Goal: Find specific page/section: Find specific page/section

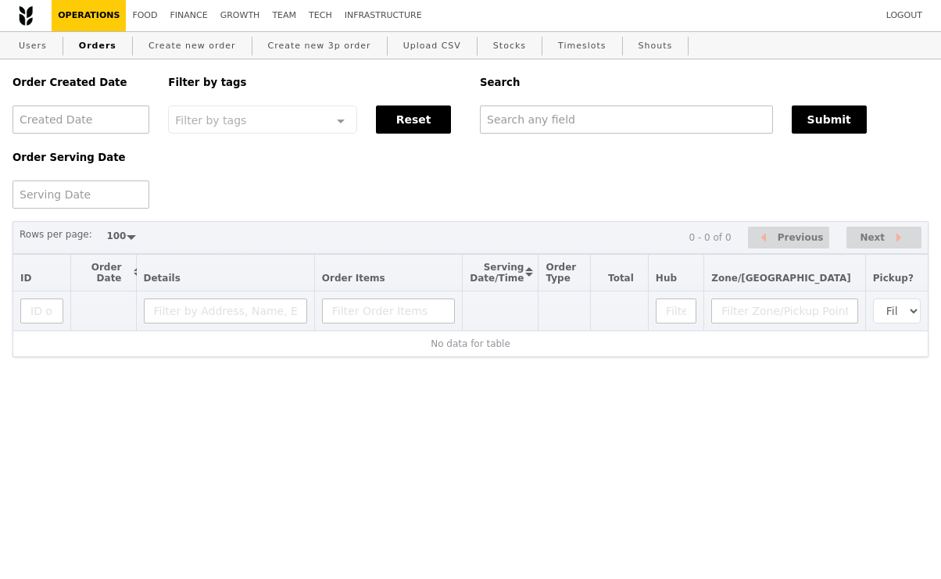
select select "100"
click at [559, 124] on input "text" at bounding box center [626, 120] width 293 height 28
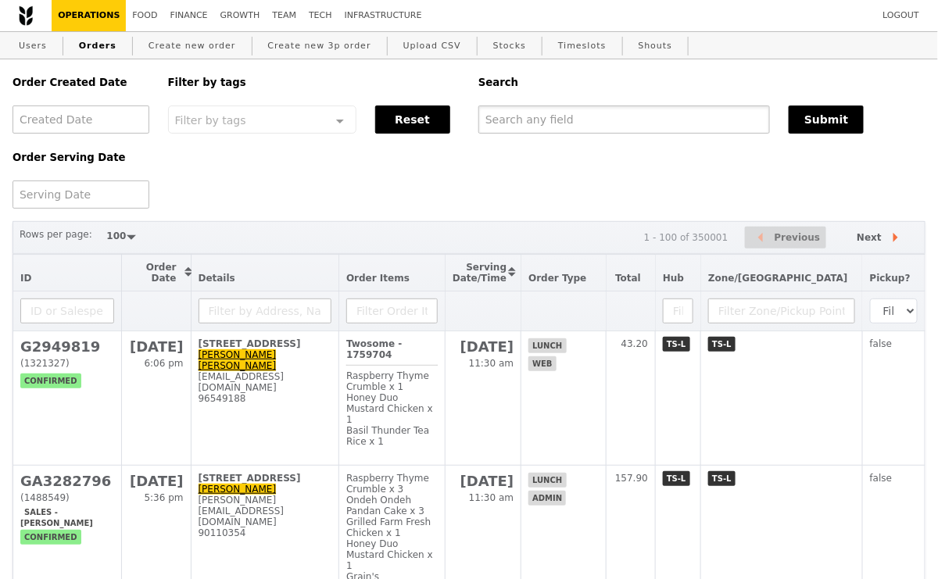
paste input "argentino [PERSON_NAME]"
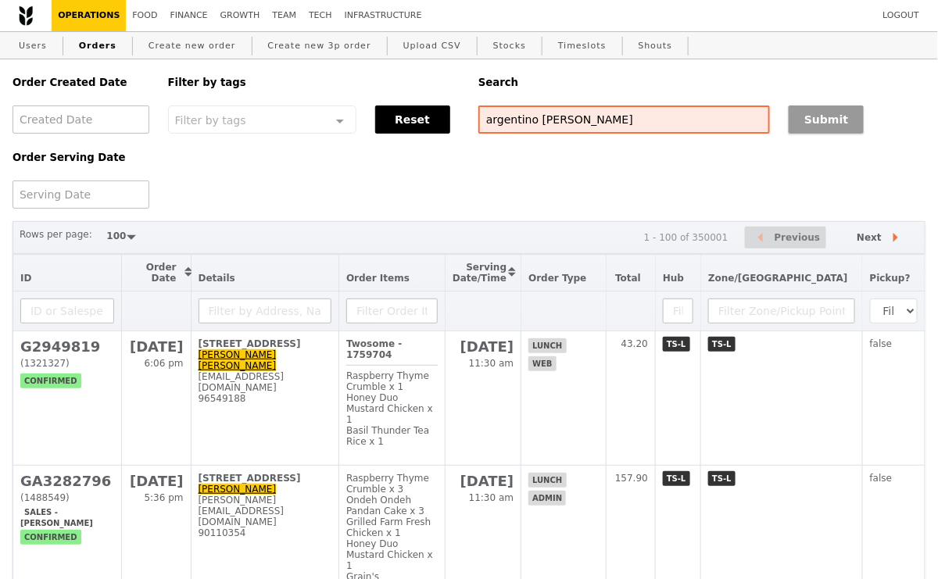
click at [810, 122] on button "Submit" at bounding box center [826, 120] width 75 height 28
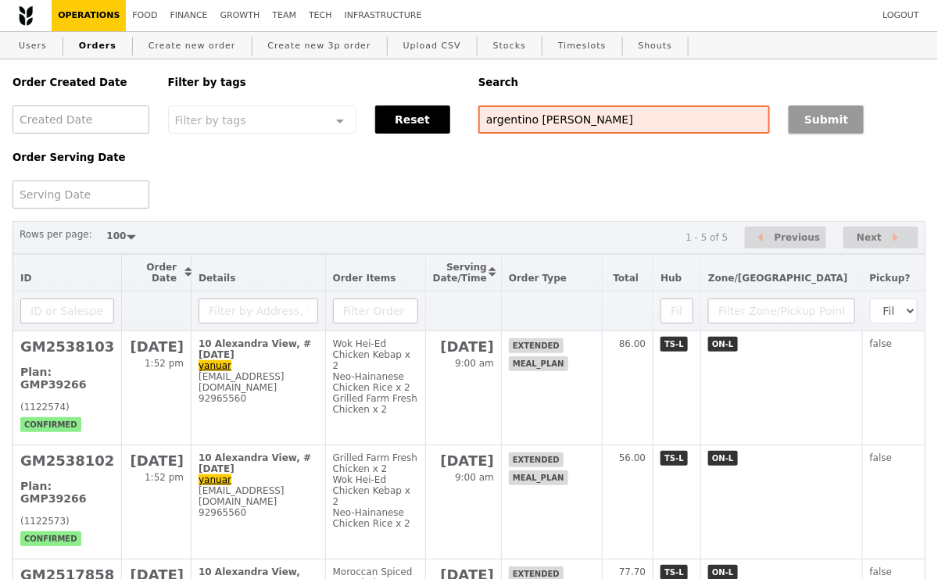
click at [807, 129] on button "Submit" at bounding box center [826, 120] width 75 height 28
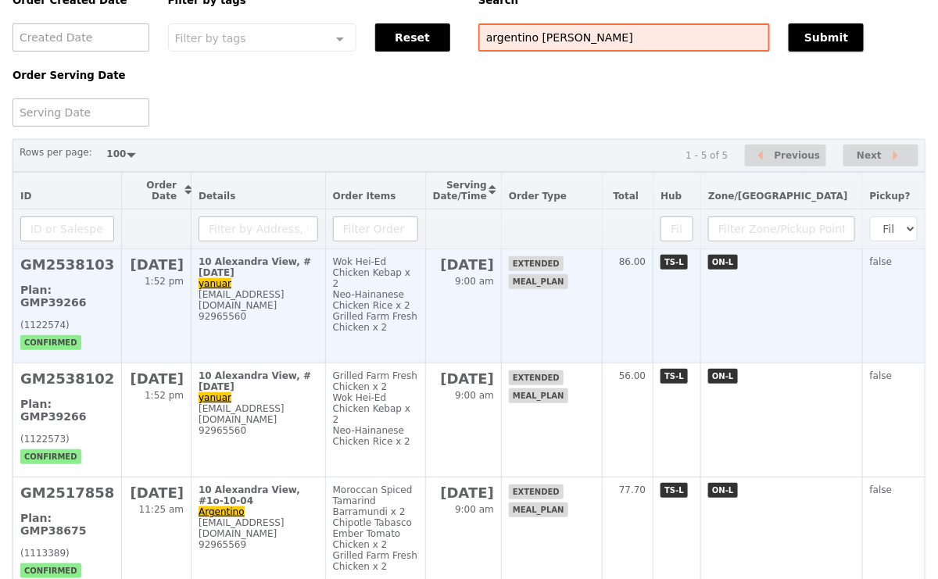
scroll to position [67, 0]
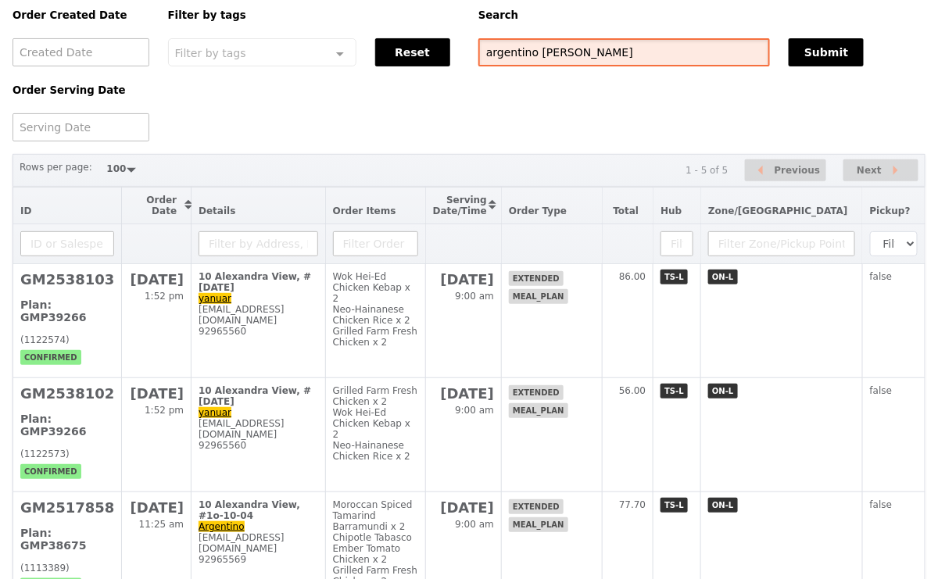
click at [599, 56] on input "argentino [PERSON_NAME]" at bounding box center [625, 52] width 292 height 28
paste input "92965569"
type input "92965569"
click at [816, 59] on button "Submit" at bounding box center [826, 52] width 75 height 28
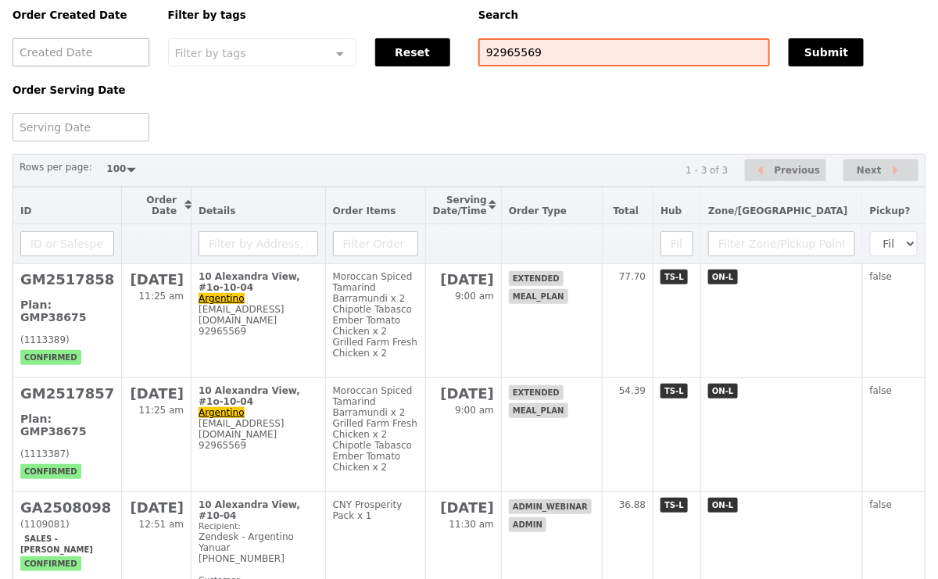
click at [112, 50] on div at bounding box center [81, 52] width 137 height 28
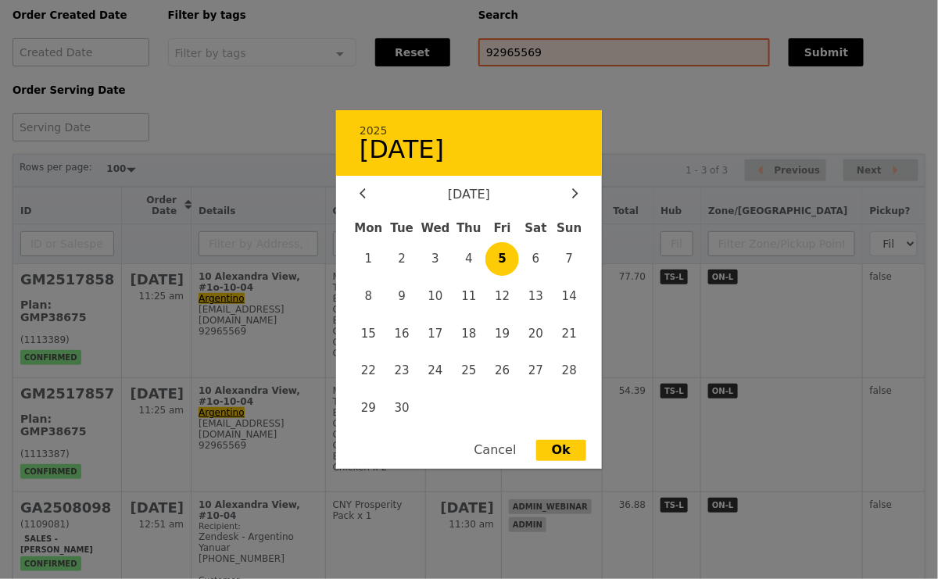
click at [502, 450] on div "Cancel" at bounding box center [495, 451] width 74 height 21
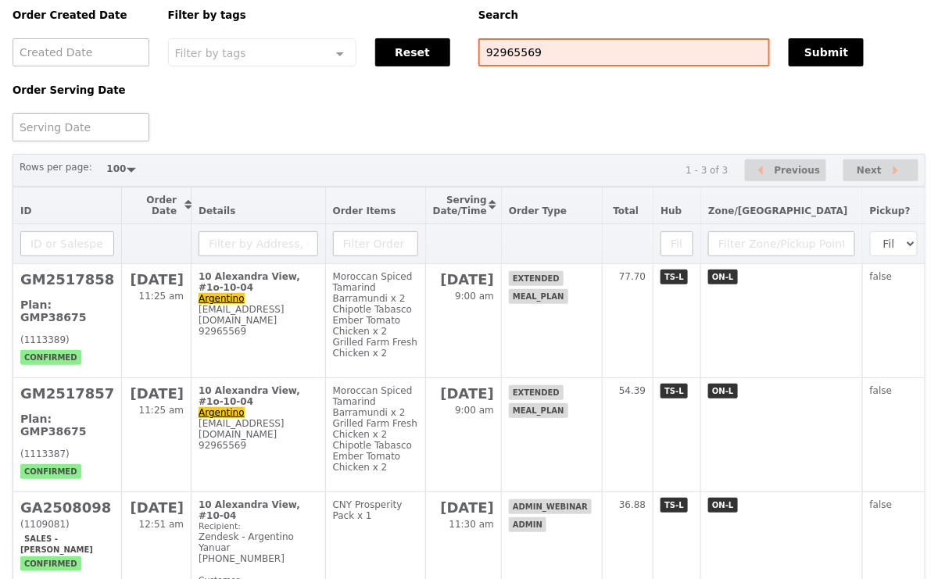
click at [117, 133] on div at bounding box center [81, 127] width 137 height 28
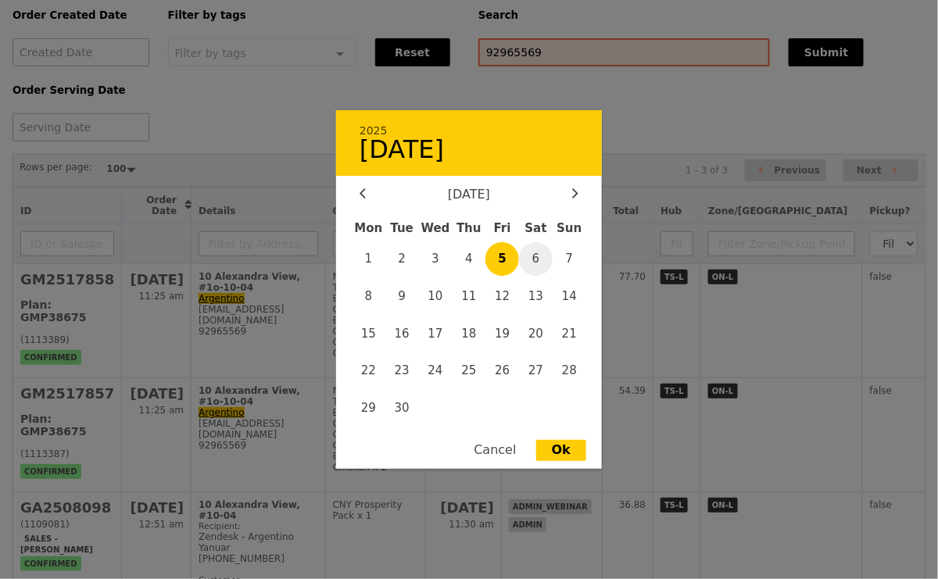
click at [538, 263] on span "6" at bounding box center [536, 259] width 34 height 34
type input "[DATE]"
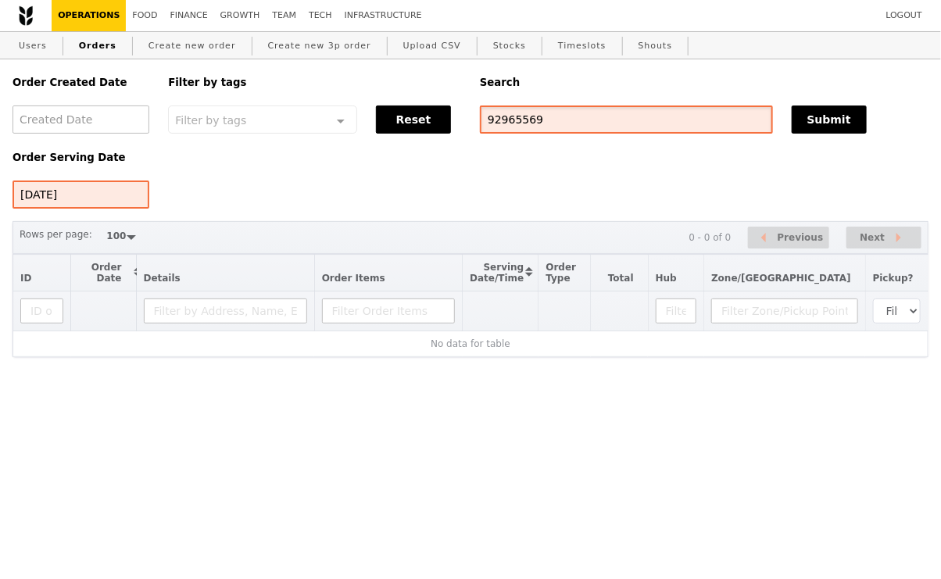
click at [582, 128] on input "92965569" at bounding box center [626, 120] width 293 height 28
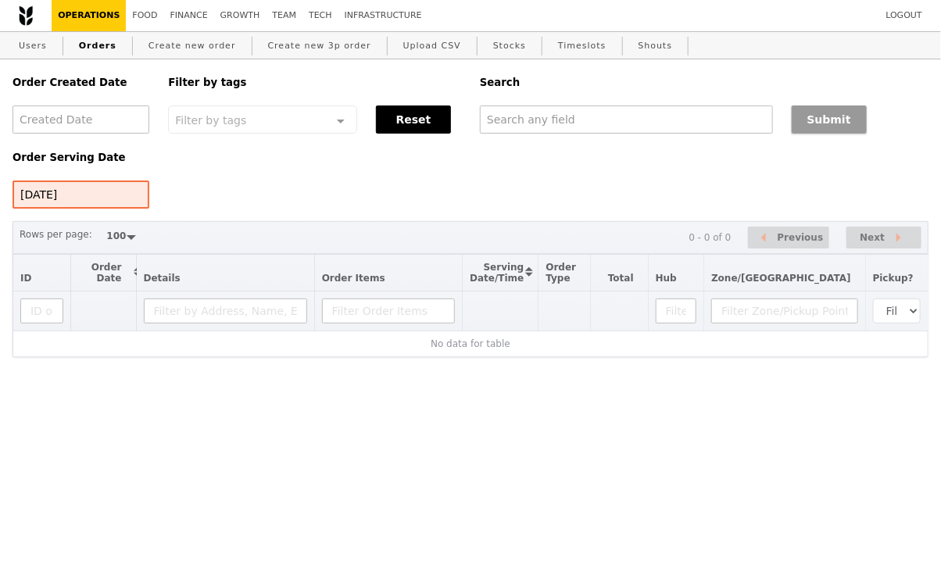
click at [828, 122] on button "Submit" at bounding box center [829, 120] width 75 height 28
